Goal: Task Accomplishment & Management: Manage account settings

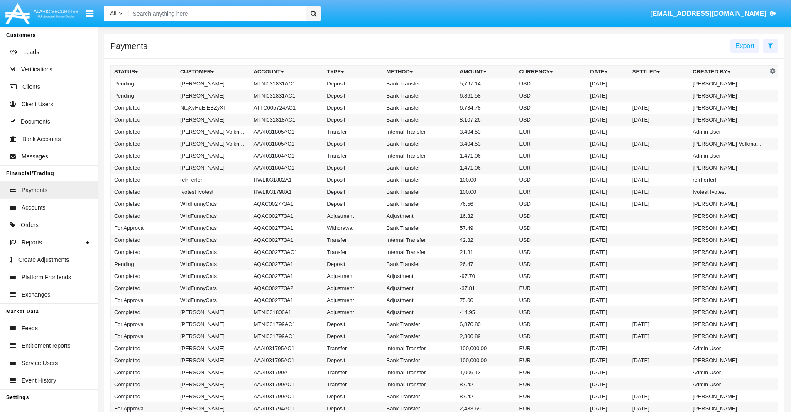
click at [770, 45] on icon at bounding box center [770, 45] width 5 height 7
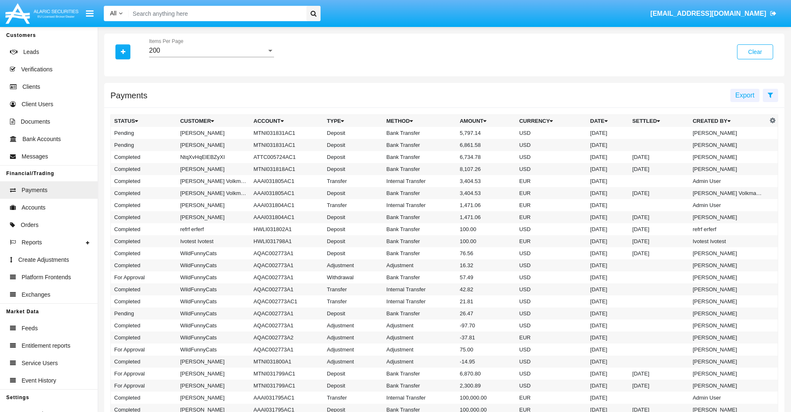
click at [211, 51] on div "200" at bounding box center [207, 50] width 117 height 7
click at [211, 57] on span "10" at bounding box center [211, 57] width 125 height 20
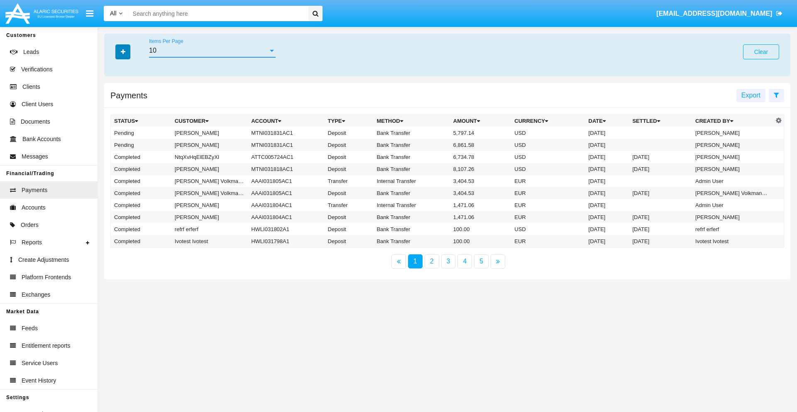
click at [123, 51] on icon "button" at bounding box center [123, 52] width 5 height 6
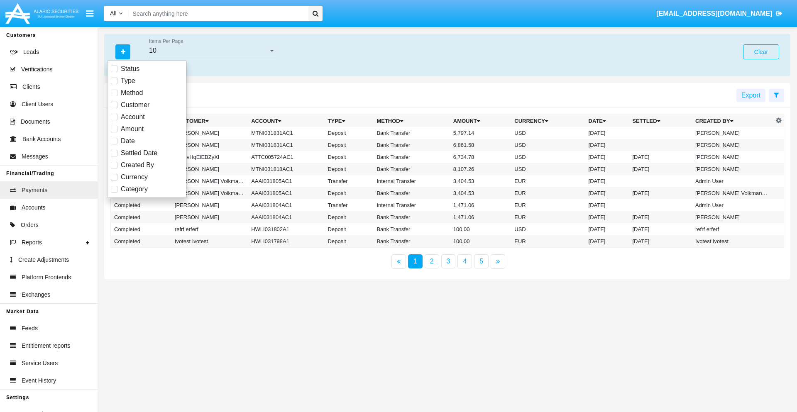
click at [130, 69] on span "Status" at bounding box center [130, 69] width 19 height 10
click at [114, 72] on input "Status" at bounding box center [114, 72] width 0 height 0
checkbox input "true"
click at [123, 51] on icon "button" at bounding box center [123, 52] width 5 height 6
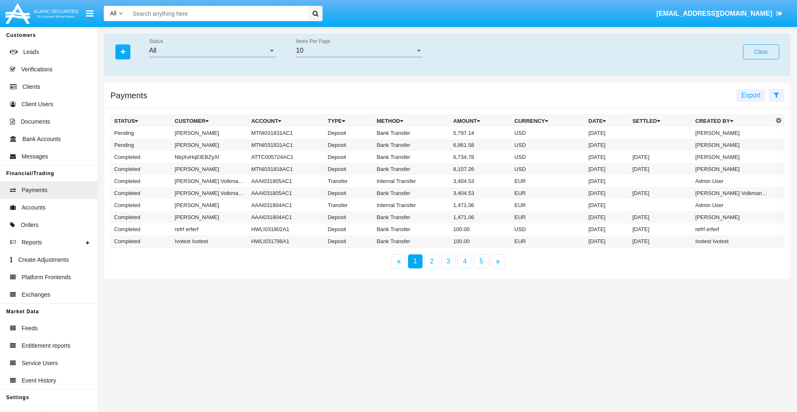
click at [212, 51] on div "All" at bounding box center [208, 50] width 119 height 7
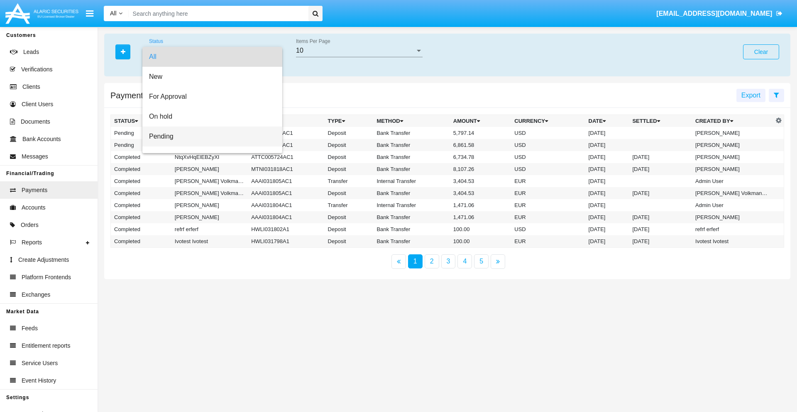
click at [209, 137] on span "Pending" at bounding box center [212, 137] width 127 height 20
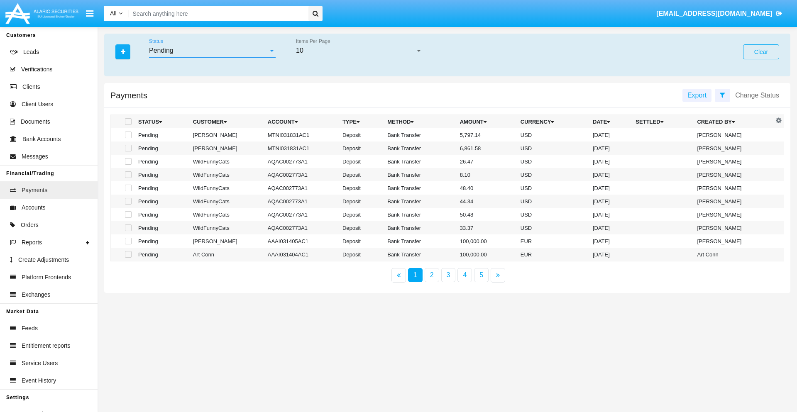
click at [127, 135] on span at bounding box center [128, 135] width 7 height 7
click at [128, 138] on input "checkbox" at bounding box center [128, 138] width 0 height 0
checkbox input "true"
click at [127, 148] on span at bounding box center [128, 148] width 7 height 7
click at [128, 152] on input "checkbox" at bounding box center [128, 152] width 0 height 0
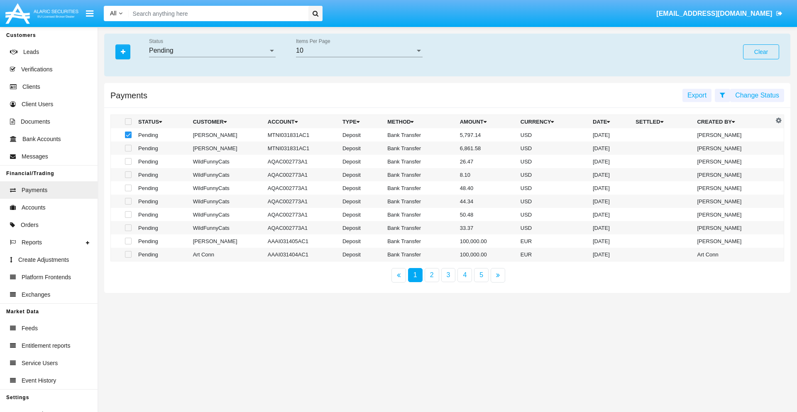
checkbox input "true"
click at [757, 95] on button "Change Status" at bounding box center [757, 95] width 54 height 13
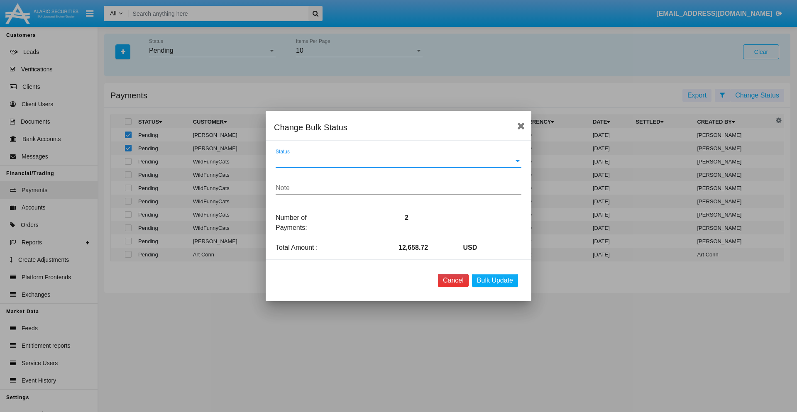
click at [453, 281] on button "Cancel" at bounding box center [453, 280] width 31 height 13
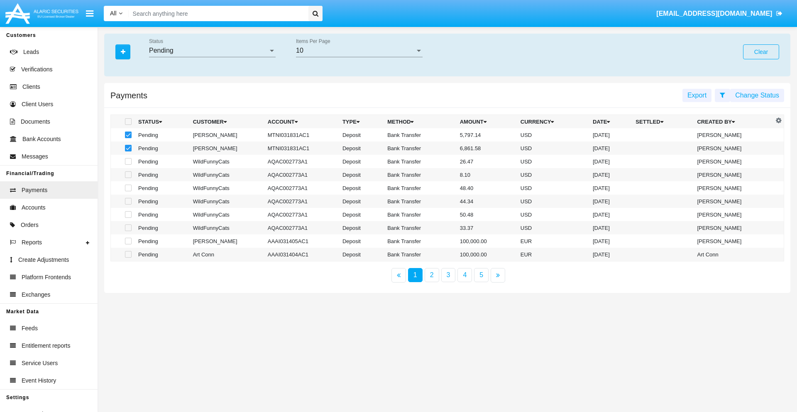
click at [757, 95] on button "Change Status" at bounding box center [757, 95] width 54 height 13
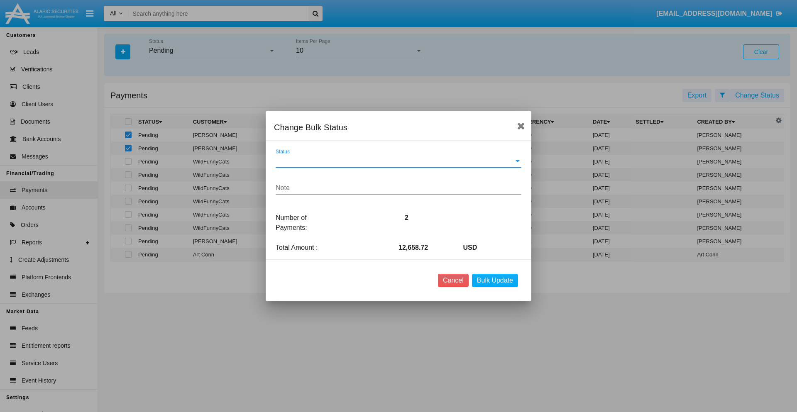
click at [399, 161] on span "Status" at bounding box center [395, 160] width 238 height 7
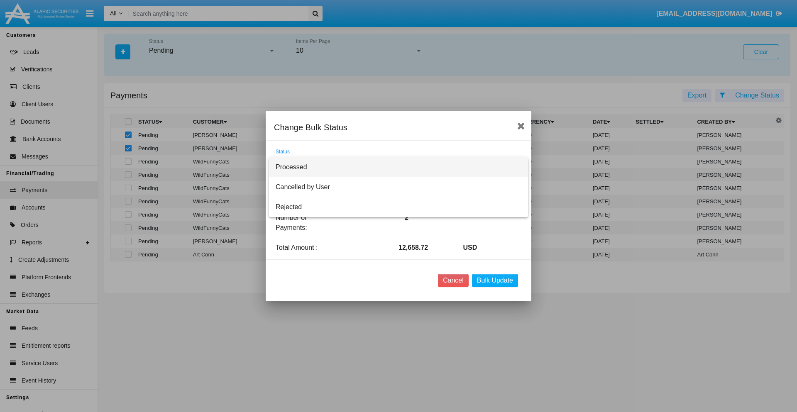
click at [399, 167] on span "Processed" at bounding box center [399, 167] width 246 height 20
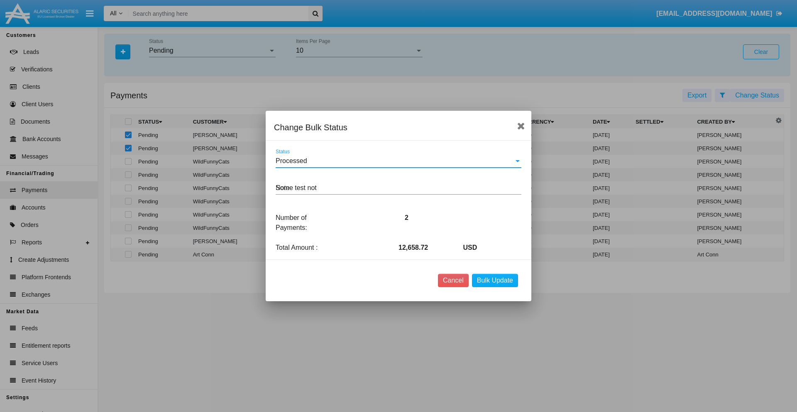
type textarea "Some test note"
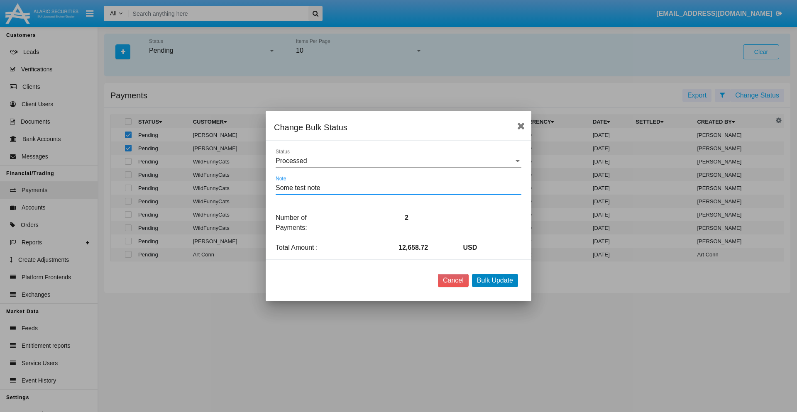
click at [495, 281] on button "Bulk Update" at bounding box center [495, 280] width 46 height 13
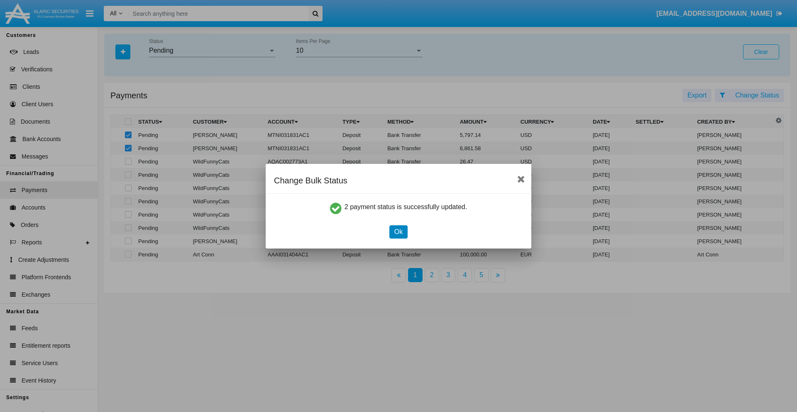
click at [398, 232] on button "Ok" at bounding box center [398, 231] width 18 height 13
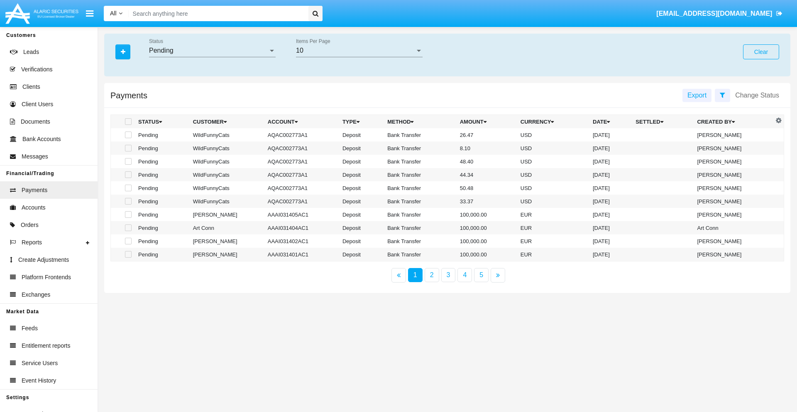
click at [212, 51] on div "Pending" at bounding box center [208, 50] width 119 height 7
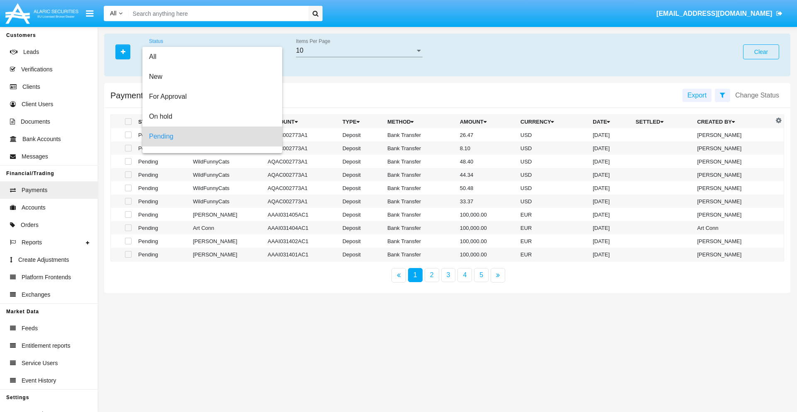
scroll to position [37, 0]
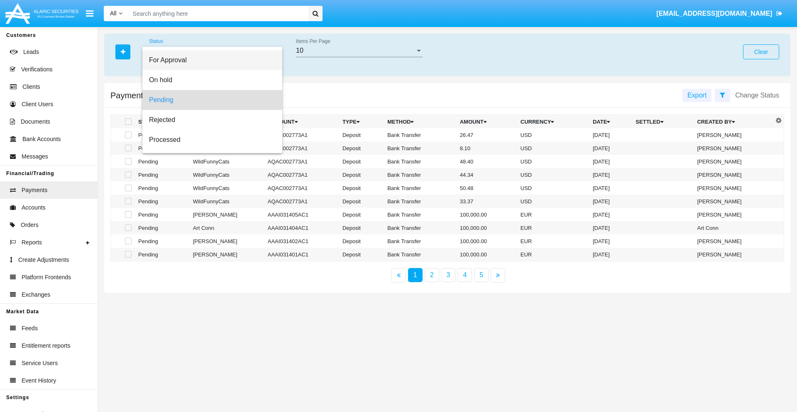
click at [209, 60] on span "For Approval" at bounding box center [212, 60] width 127 height 20
